Goal: Obtain resource: Download file/media

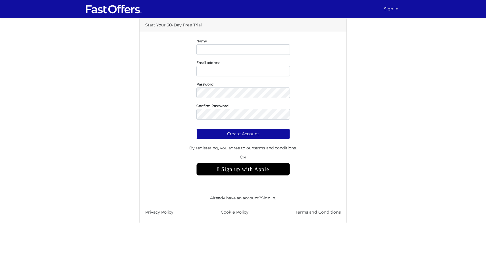
click at [392, 12] on link "Sign In" at bounding box center [391, 8] width 19 height 11
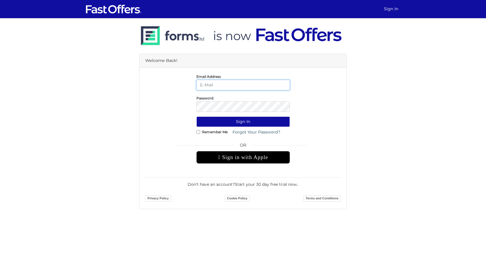
type input "daniella@guidedhome.ca"
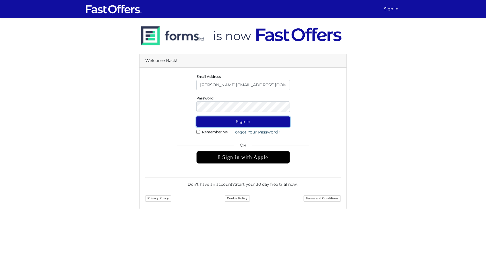
click at [251, 118] on button "Sign In" at bounding box center [244, 122] width 94 height 11
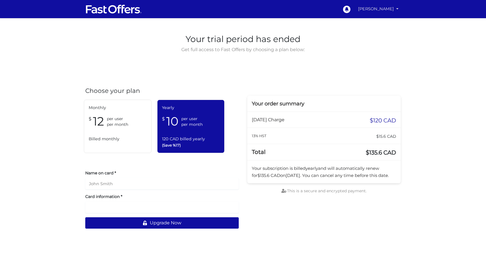
click at [376, 11] on link "[PERSON_NAME]" at bounding box center [378, 8] width 45 height 11
click at [369, 23] on link "My Offers" at bounding box center [378, 22] width 45 height 9
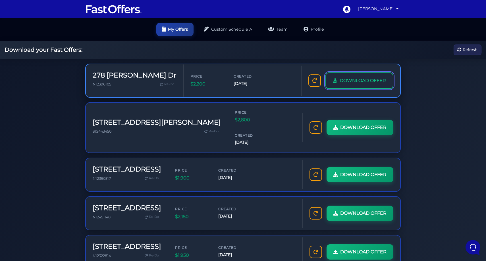
click at [355, 86] on link "DOWNLOAD OFFER" at bounding box center [360, 81] width 68 height 16
